Goal: Information Seeking & Learning: Learn about a topic

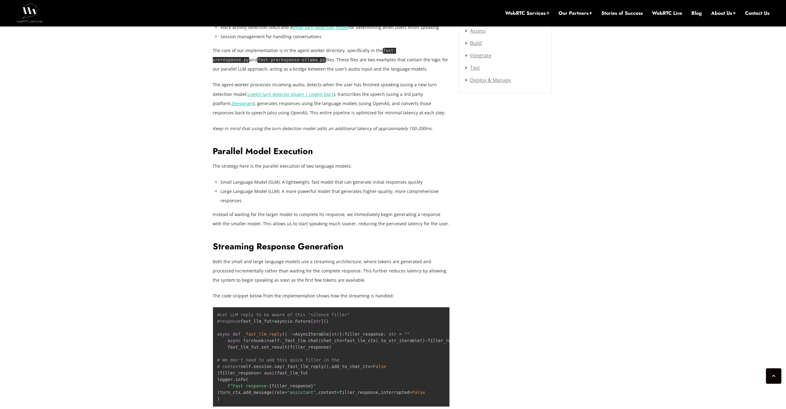
scroll to position [817, 0]
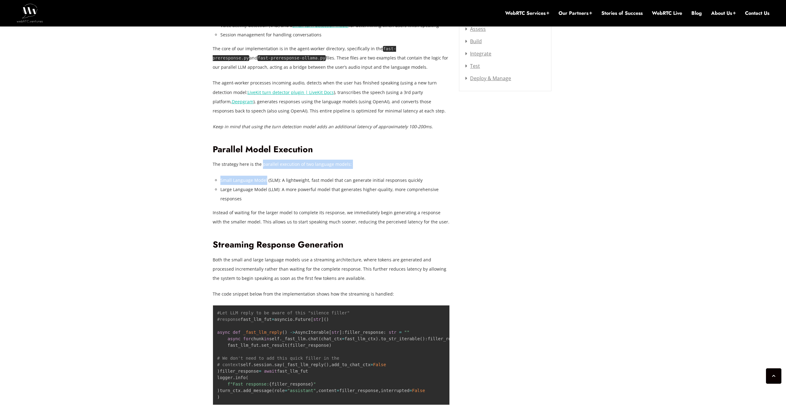
drag, startPoint x: 262, startPoint y: 168, endPoint x: 271, endPoint y: 172, distance: 10.5
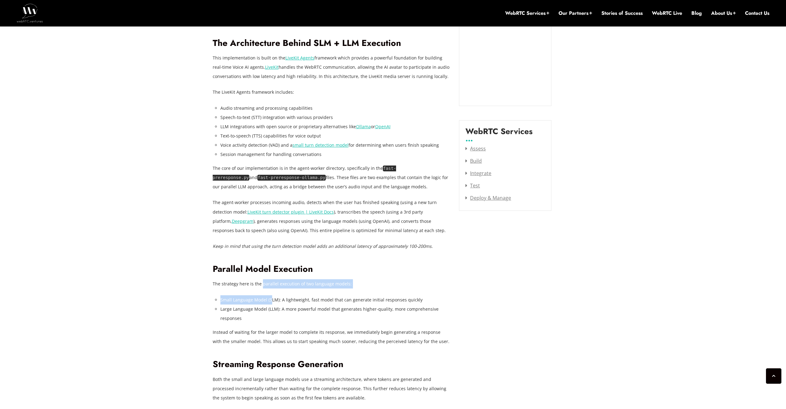
scroll to position [694, 0]
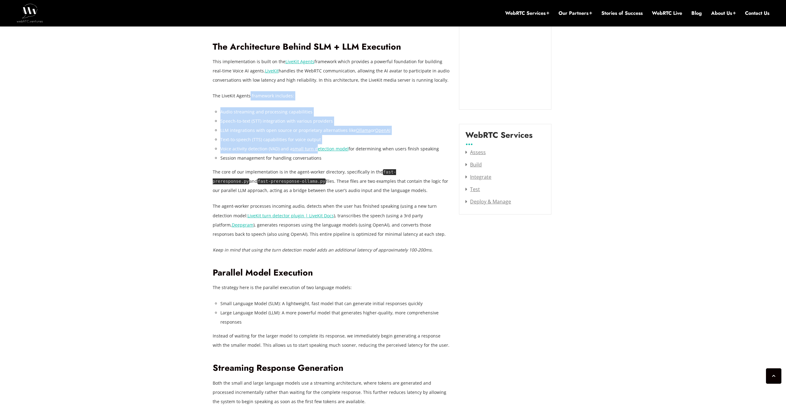
drag, startPoint x: 250, startPoint y: 96, endPoint x: 318, endPoint y: 154, distance: 89.2
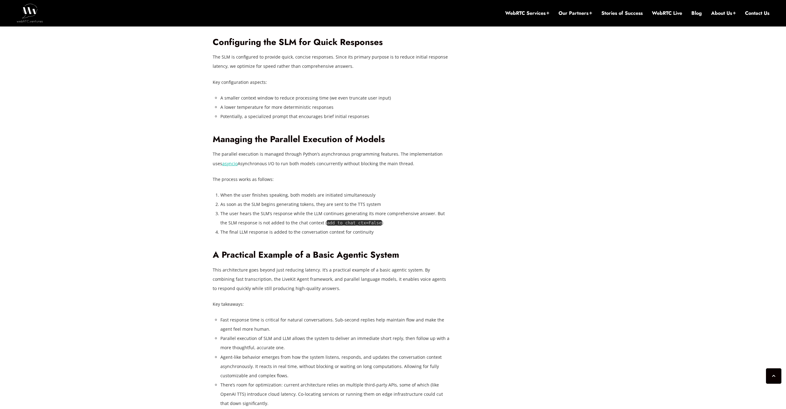
scroll to position [1454, 0]
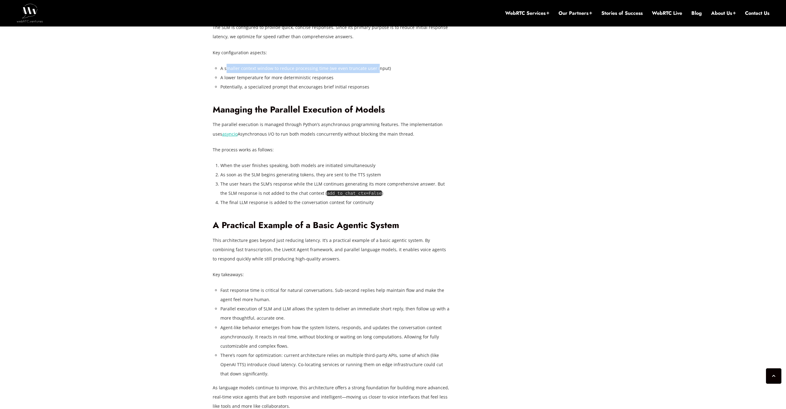
drag, startPoint x: 228, startPoint y: 152, endPoint x: 375, endPoint y: 155, distance: 147.7
click at [375, 73] on li "A smaller context window to reduce processing time (we even truncate user input)" at bounding box center [335, 68] width 230 height 9
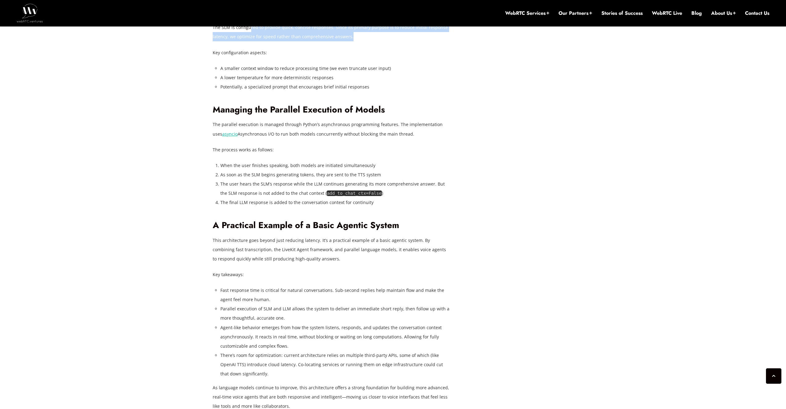
drag, startPoint x: 253, startPoint y: 113, endPoint x: 357, endPoint y: 123, distance: 104.0
click at [357, 41] on p "The SLM is configured to provide quick, concise responses. Since its primary pu…" at bounding box center [331, 32] width 237 height 18
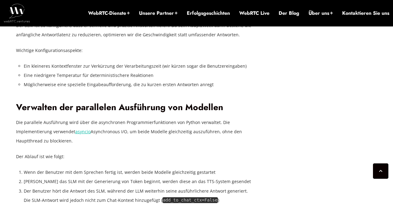
scroll to position [1588, 0]
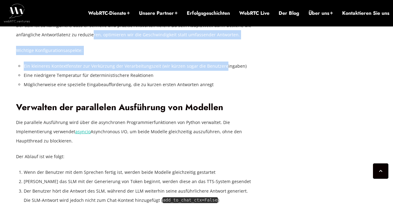
drag, startPoint x: 106, startPoint y: 130, endPoint x: 221, endPoint y: 162, distance: 119.3
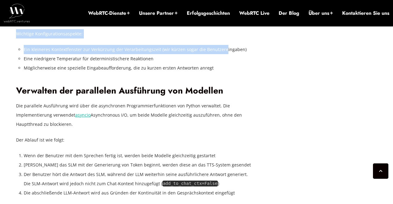
scroll to position [1608, 0]
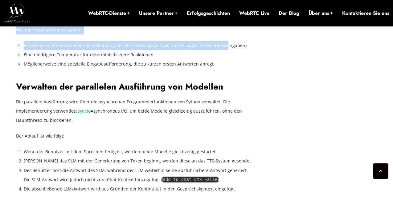
click at [122, 48] on font "Ein kleineres Kontextfenster zur Verkürzung der Verarbeitungszeit (wir kürzen s…" at bounding box center [135, 46] width 223 height 6
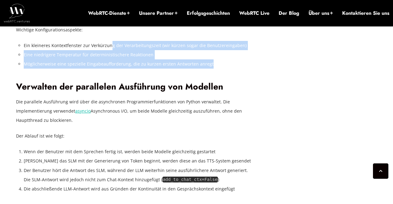
drag, startPoint x: 110, startPoint y: 140, endPoint x: 216, endPoint y: 156, distance: 107.6
click at [216, 69] on ul "Ein kleineres Kontextfenster zur Verkürzung der Verarbeitungszeit (wir kürzen s…" at bounding box center [139, 55] width 230 height 28
click at [216, 69] on li "Möglicherweise eine spezielle Eingabeaufforderung, die zu kurzen ersten Antwort…" at bounding box center [139, 64] width 230 height 9
drag, startPoint x: 163, startPoint y: 151, endPoint x: 206, endPoint y: 158, distance: 43.3
click at [206, 69] on ul "Ein kleineres Kontextfenster zur Verkürzung der Verarbeitungszeit (wir kürzen s…" at bounding box center [139, 55] width 230 height 28
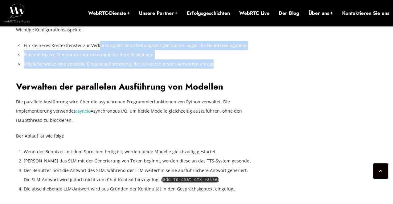
click at [206, 67] on font "Möglicherweise eine spezielle Eingabeaufforderung, die zu kurzen ersten Antwort…" at bounding box center [119, 64] width 190 height 6
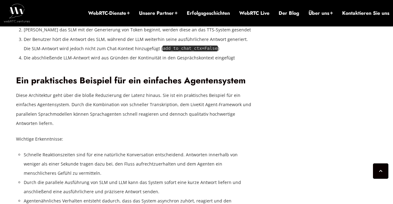
scroll to position [1752, 0]
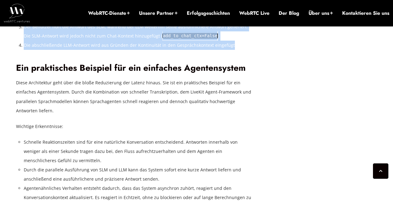
drag, startPoint x: 83, startPoint y: 106, endPoint x: 250, endPoint y: 142, distance: 171.3
click at [250, 50] on ol "Wenn der Benutzer mit dem Sprechen fertig ist, werden beide Modelle gleichzeiti…" at bounding box center [139, 26] width 230 height 46
click at [250, 50] on li "Die abschließende LLM-Antwort wird aus Gründen der Kontinuität in den Gesprächs…" at bounding box center [139, 45] width 230 height 9
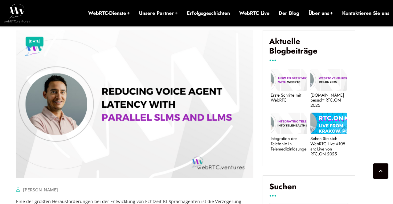
scroll to position [283, 0]
